Goal: Book appointment/travel/reservation

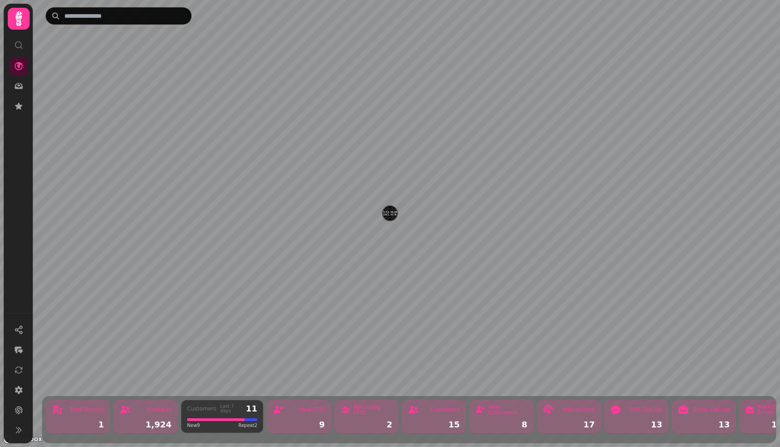
click at [392, 215] on img "Santa Maria del Sur" at bounding box center [390, 213] width 14 height 14
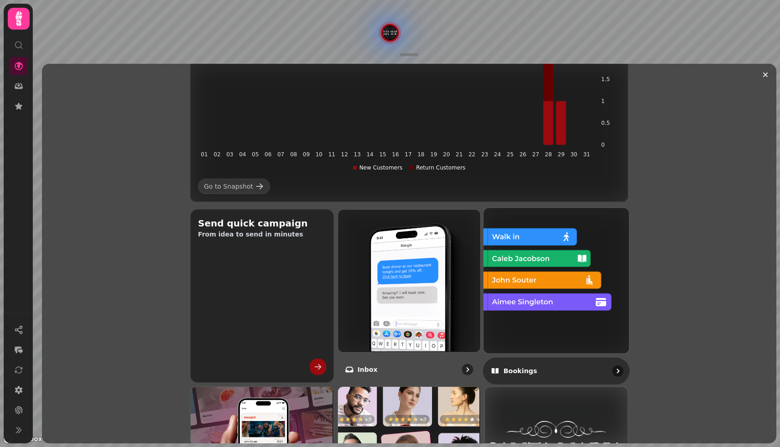
scroll to position [208, 0]
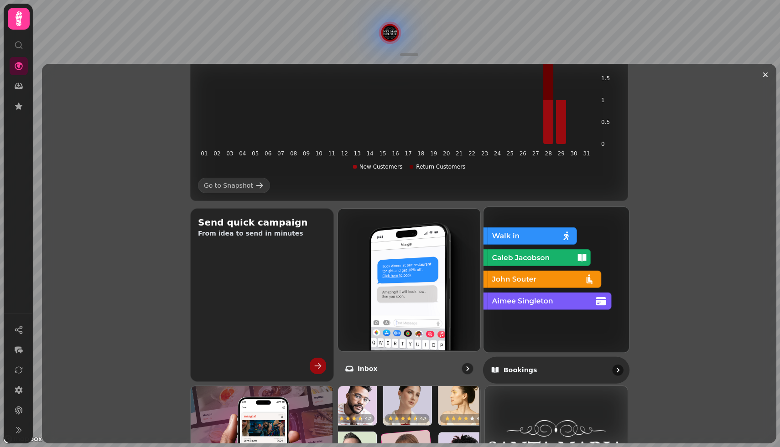
click at [539, 306] on img at bounding box center [554, 278] width 145 height 145
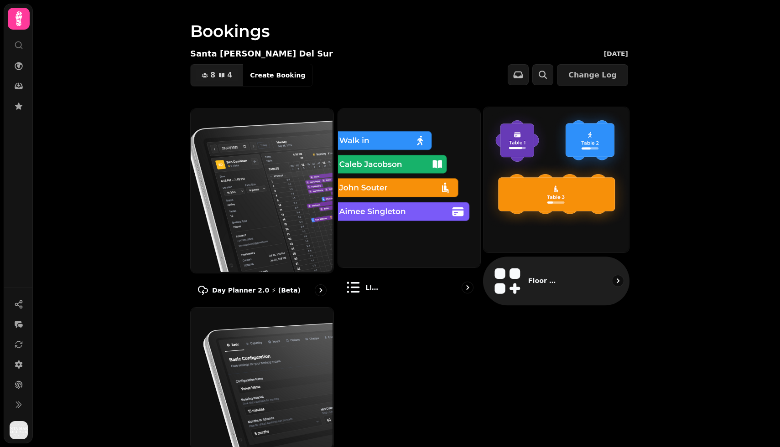
click at [505, 243] on img at bounding box center [554, 178] width 145 height 145
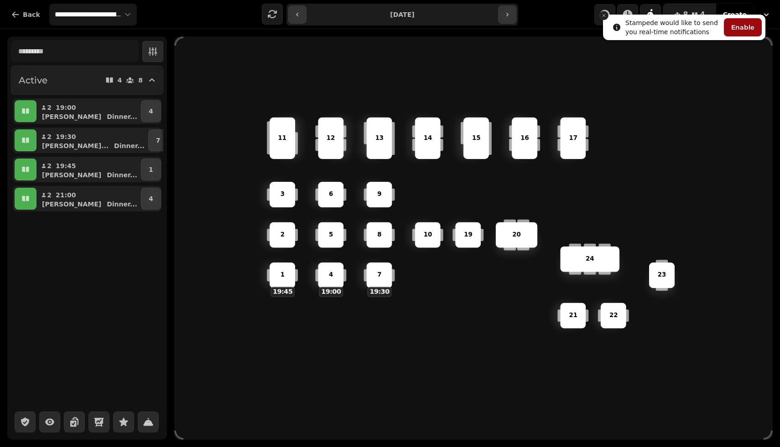
click at [603, 16] on line "Close toast" at bounding box center [603, 15] width 3 height 3
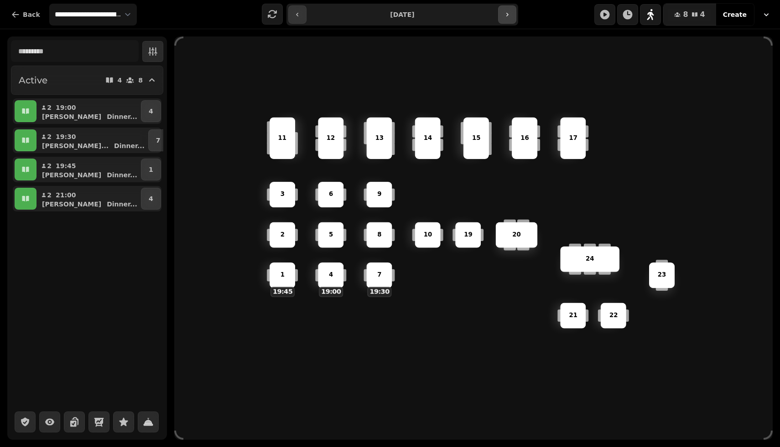
click at [511, 21] on button "button" at bounding box center [507, 14] width 18 height 18
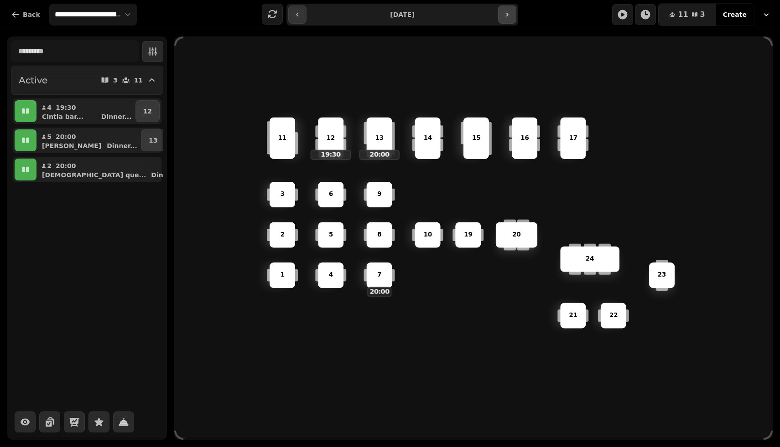
click at [511, 21] on button "button" at bounding box center [507, 14] width 18 height 18
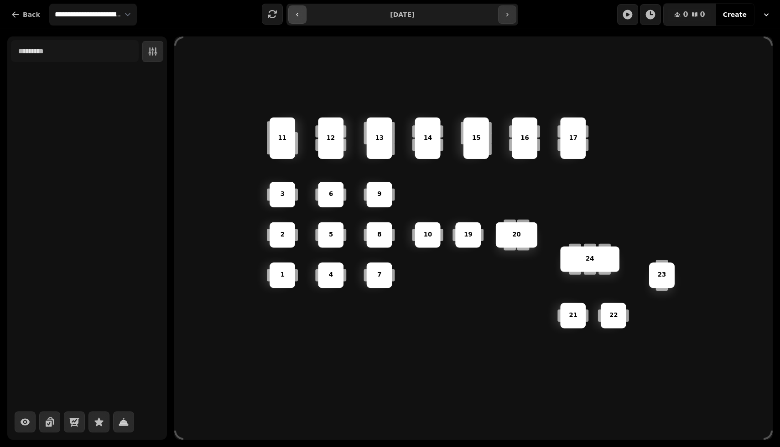
click at [294, 14] on icon "button" at bounding box center [297, 14] width 7 height 7
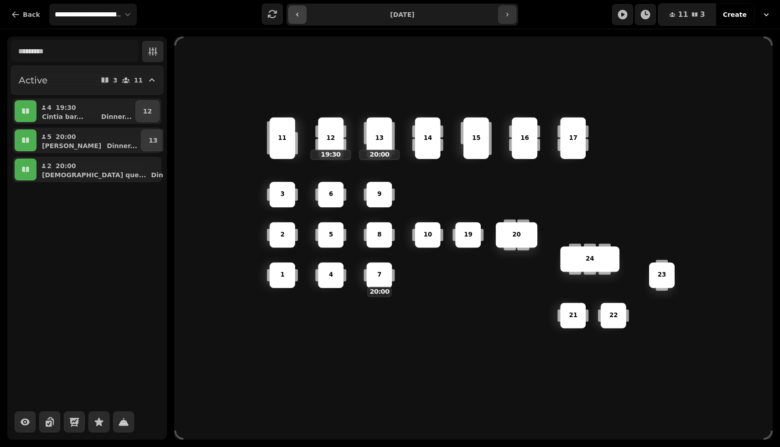
click at [294, 14] on icon "button" at bounding box center [297, 14] width 7 height 7
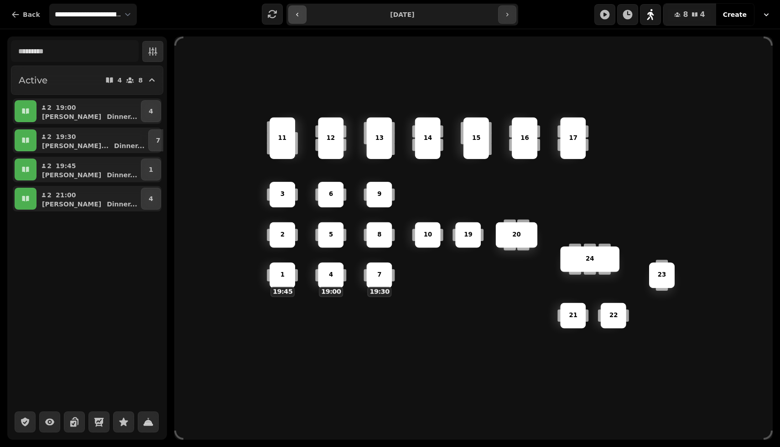
click at [293, 22] on button "button" at bounding box center [297, 14] width 18 height 18
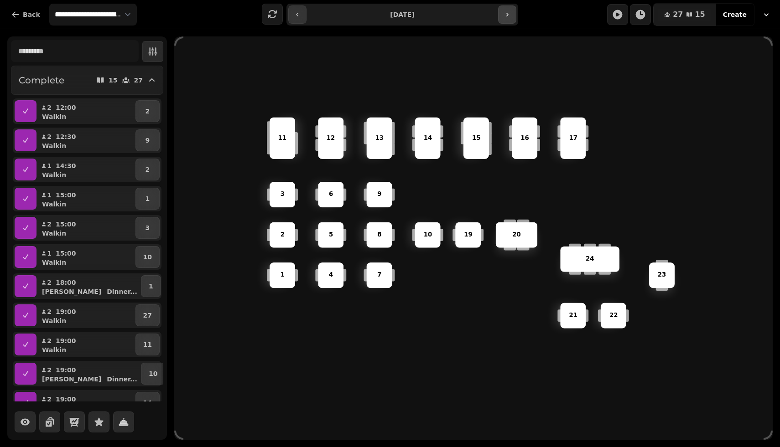
click at [504, 17] on icon "button" at bounding box center [506, 14] width 7 height 7
type input "**********"
